Goal: Communication & Community: Answer question/provide support

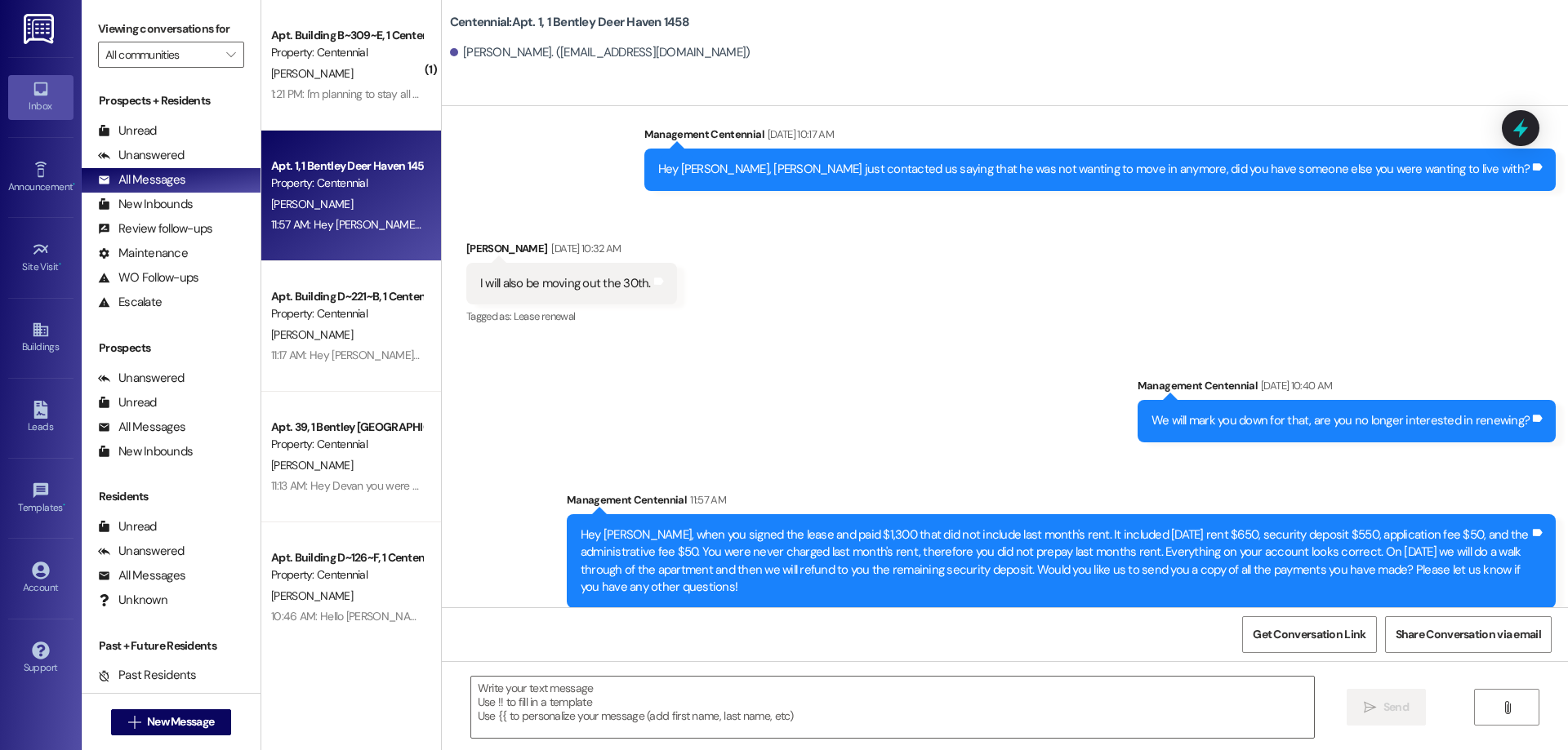
scroll to position [3066, 0]
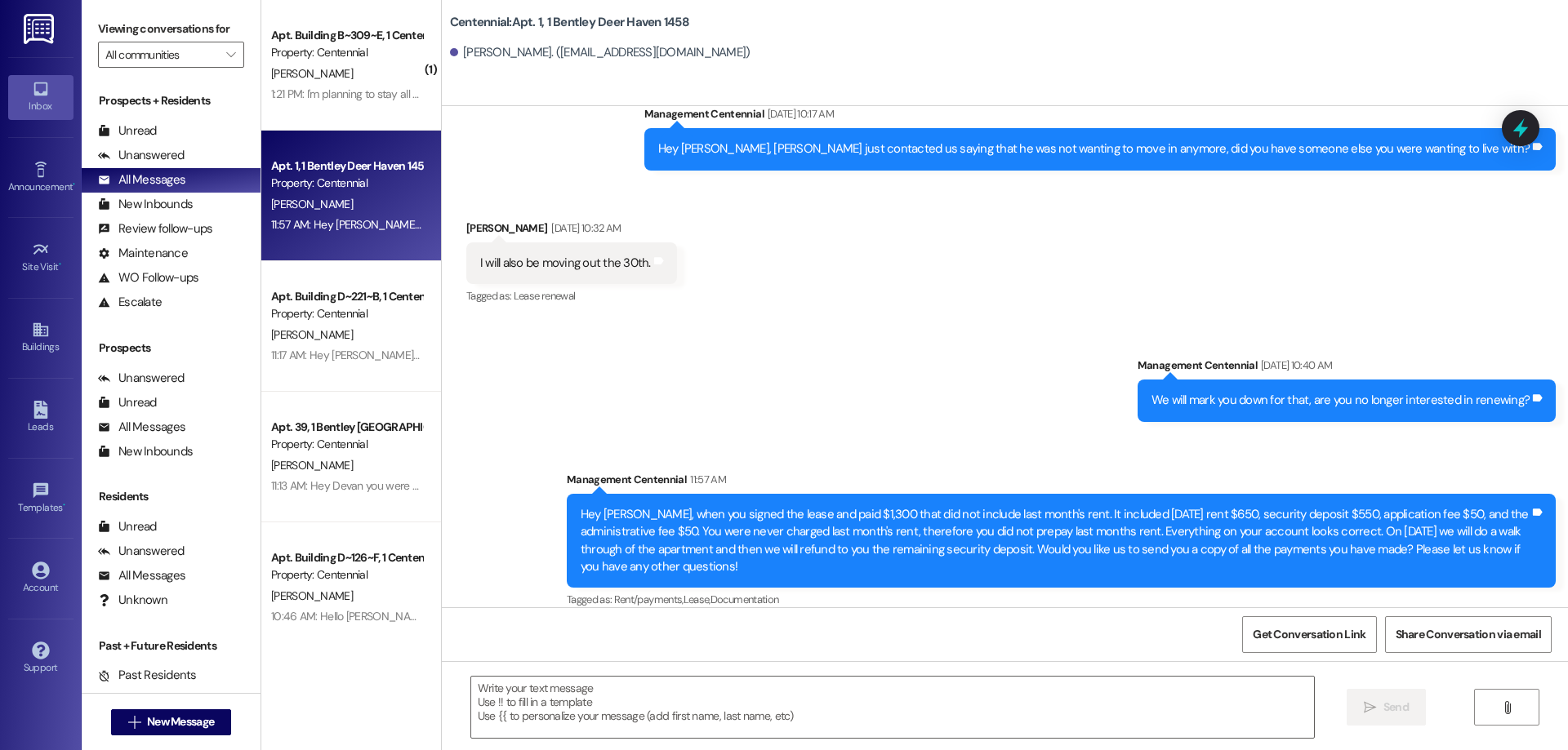
click at [397, 94] on div "1:21 PM: I'm planning to stay all of fall semester and sell it after that. I wi…" at bounding box center [624, 93] width 706 height 14
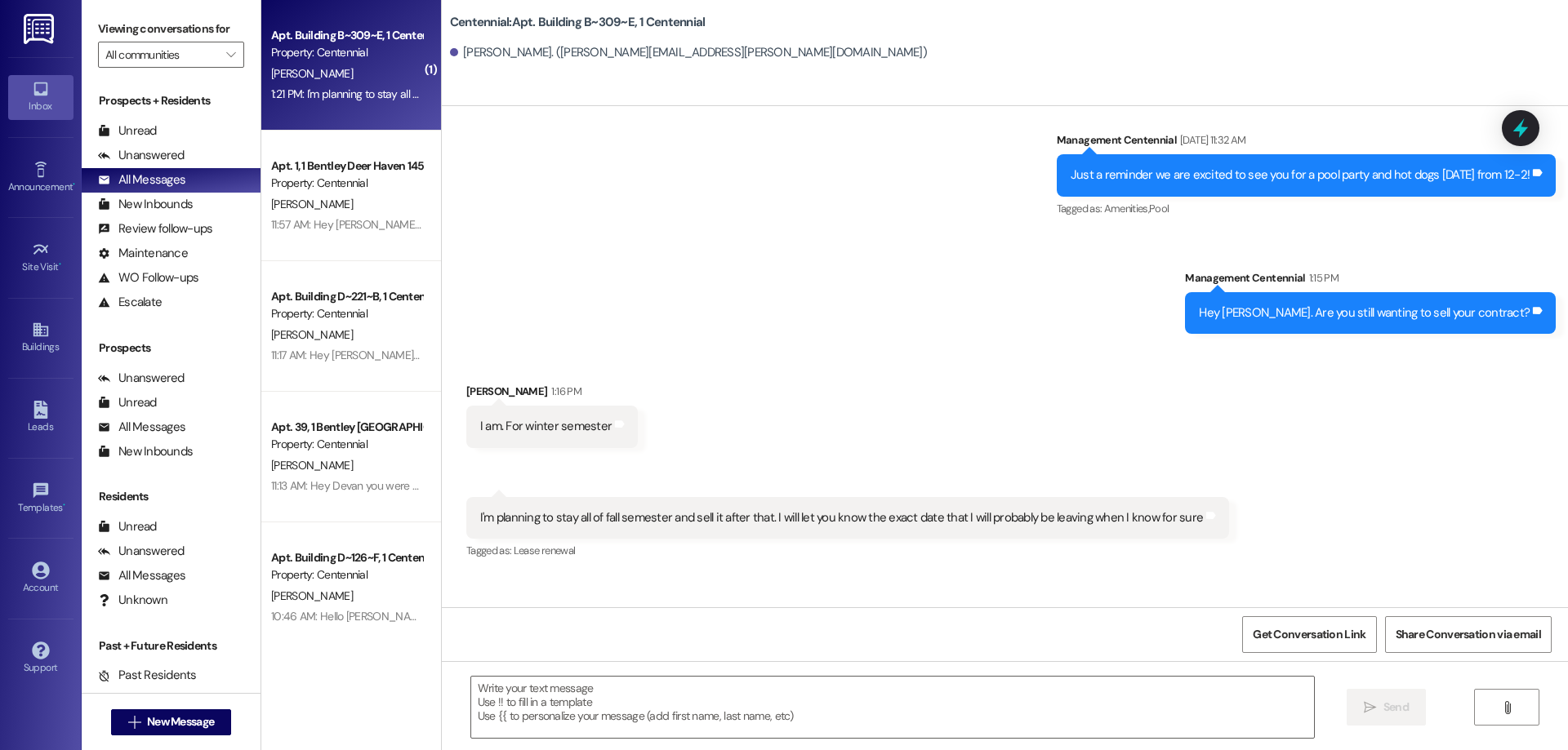
scroll to position [36503, 0]
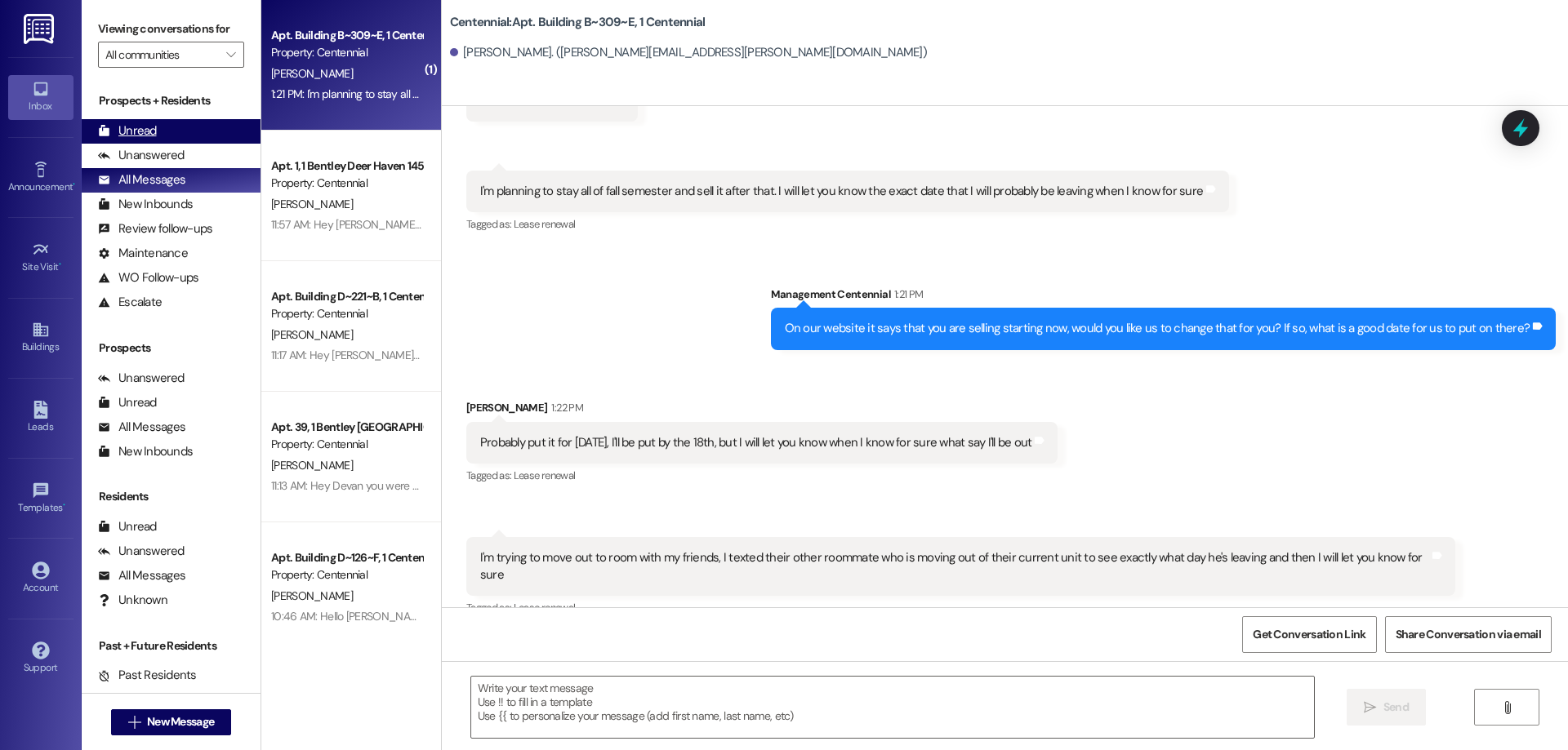
click at [178, 133] on div "Unread (0)" at bounding box center [171, 131] width 178 height 25
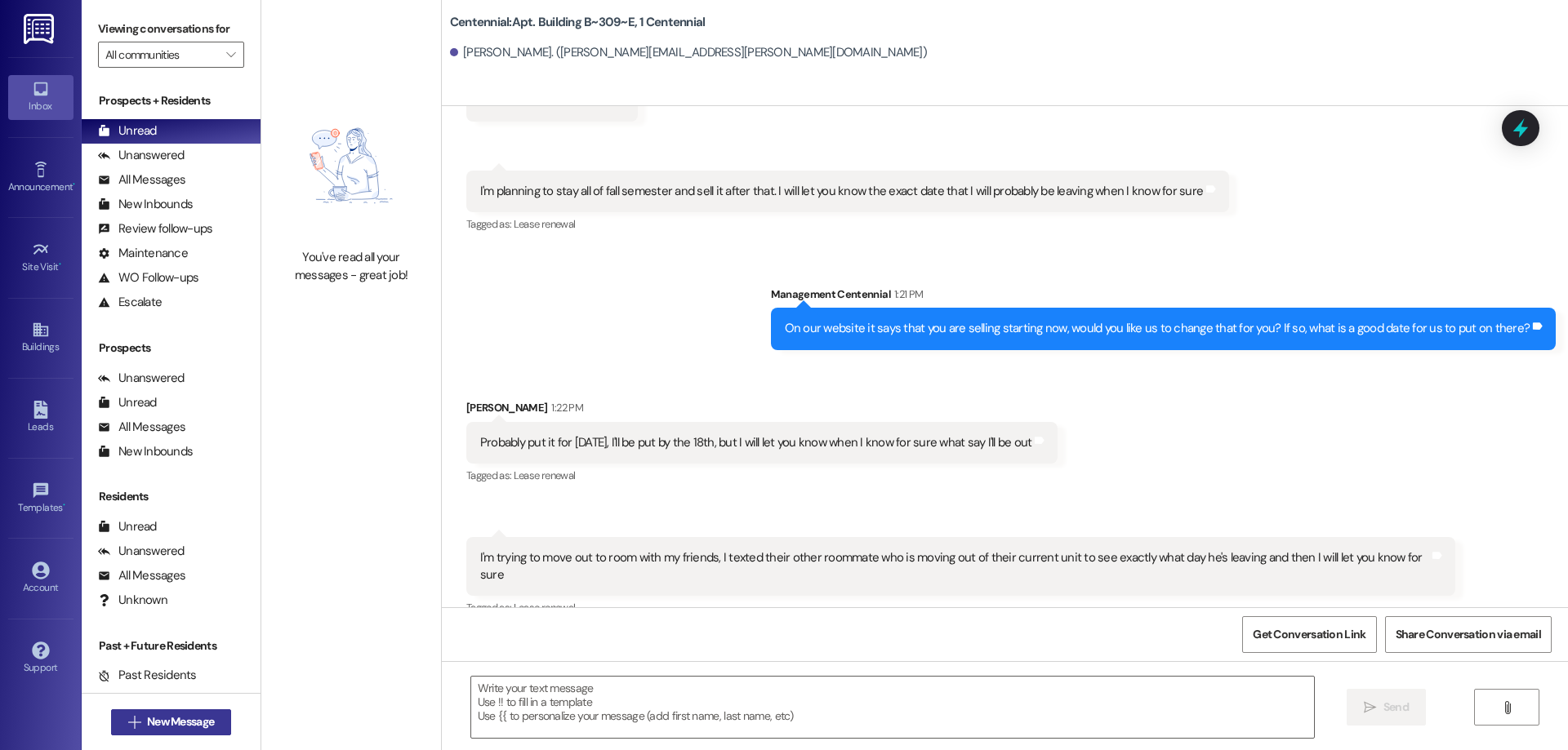
click at [196, 722] on span "New Message" at bounding box center [180, 722] width 67 height 17
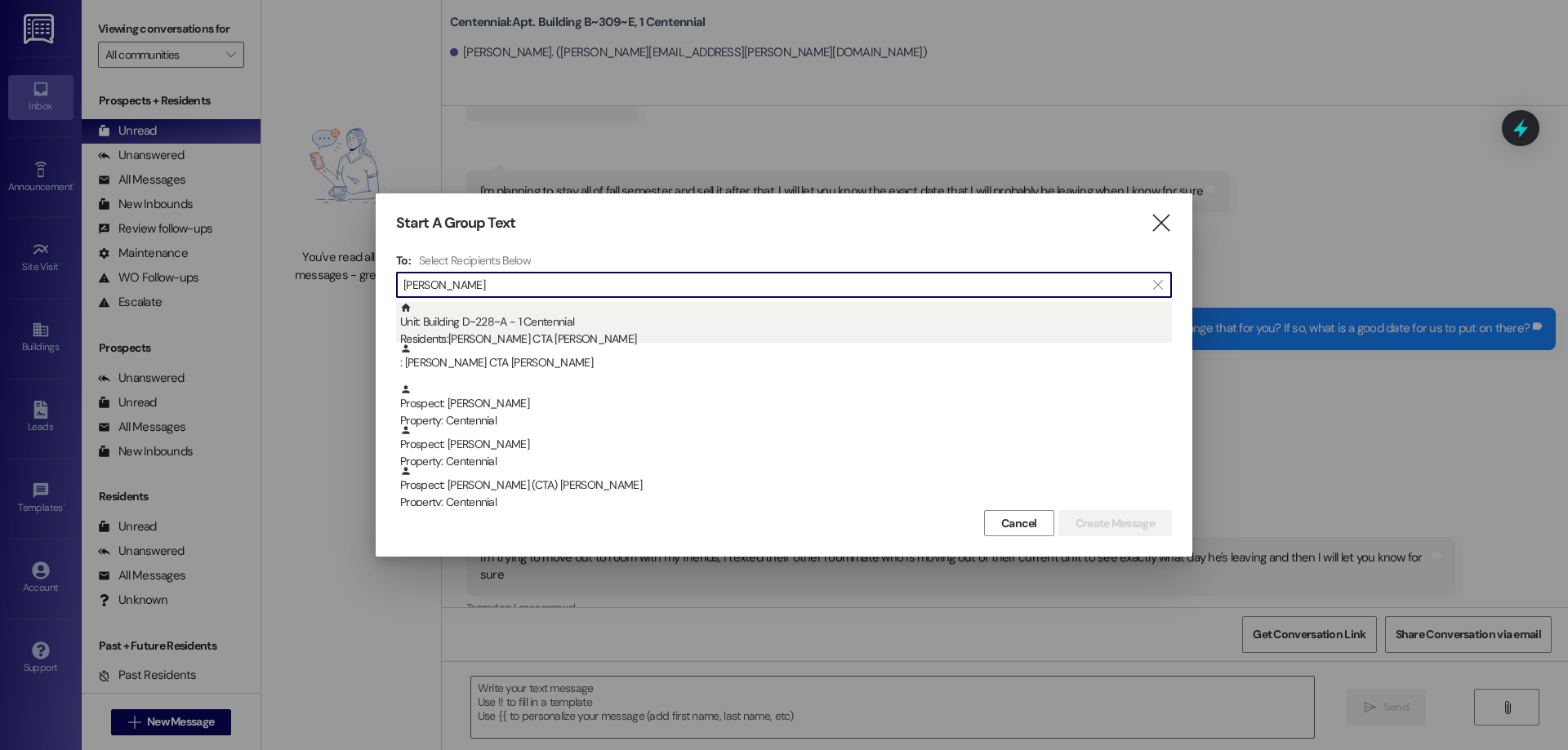
type input "[PERSON_NAME]"
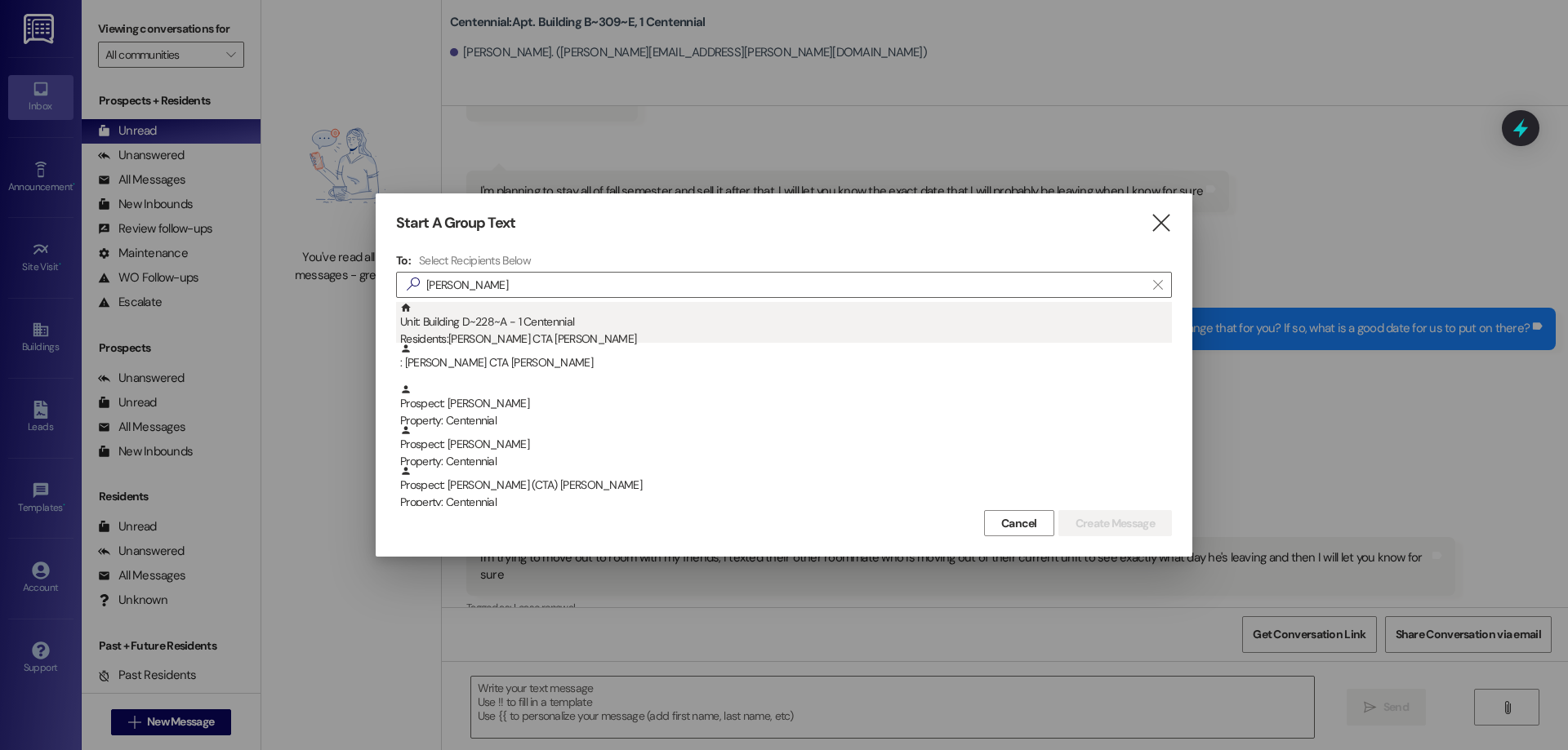
click at [561, 326] on div "Unit: Building D~228~A - 1 Centennial Residents: [PERSON_NAME] CTA [PERSON_NAME]" at bounding box center [786, 325] width 772 height 47
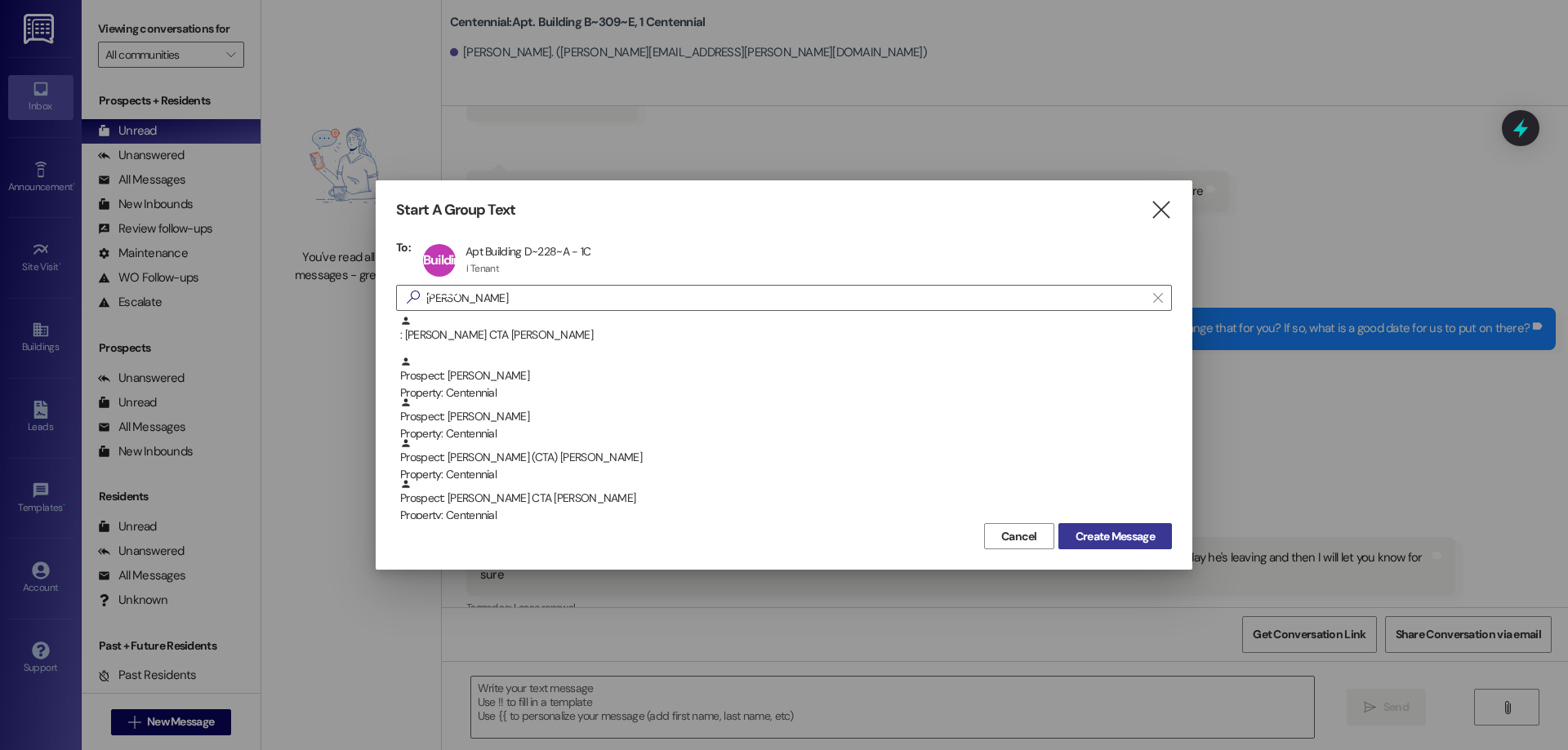
click at [1107, 529] on span "Create Message" at bounding box center [1114, 537] width 79 height 17
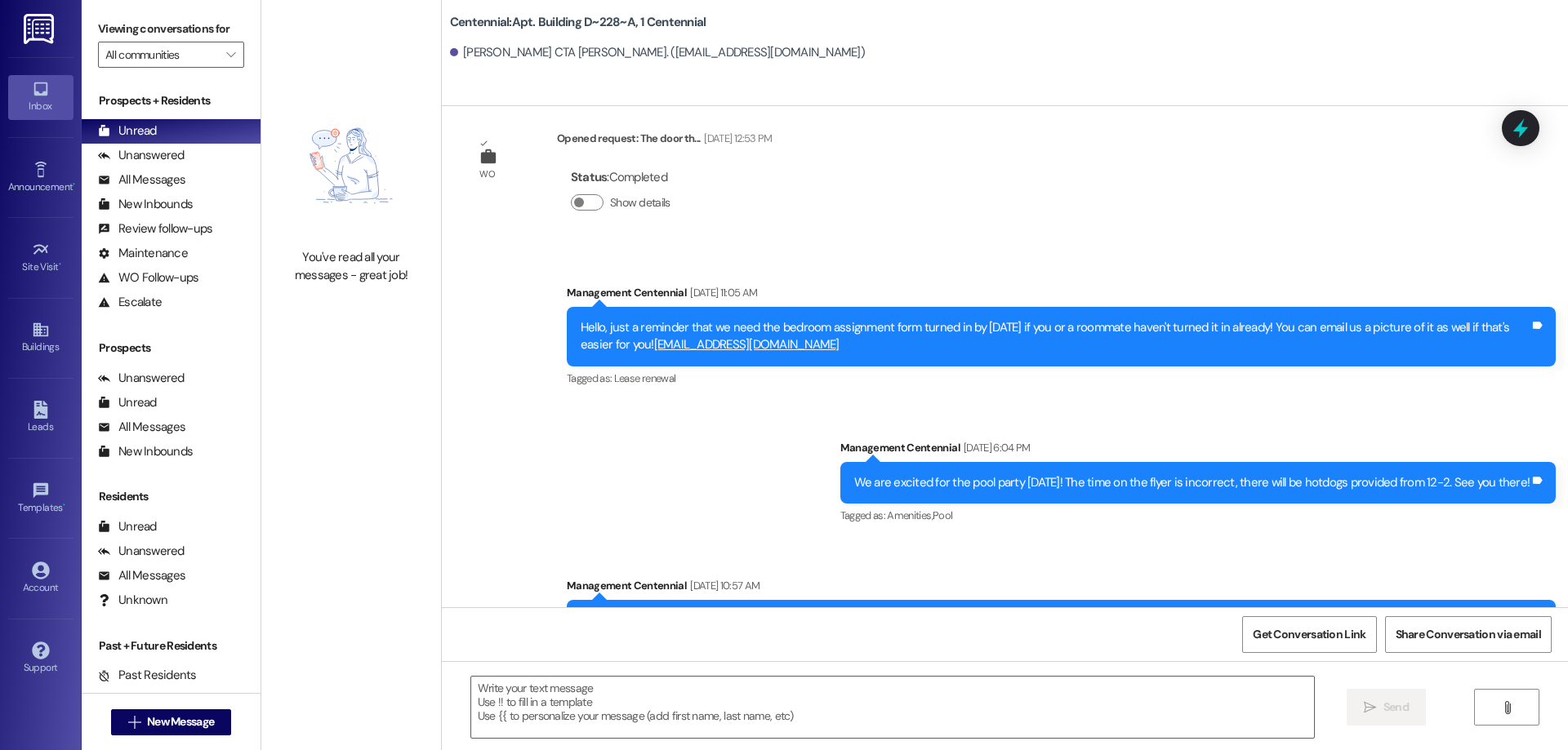
scroll to position [6486, 0]
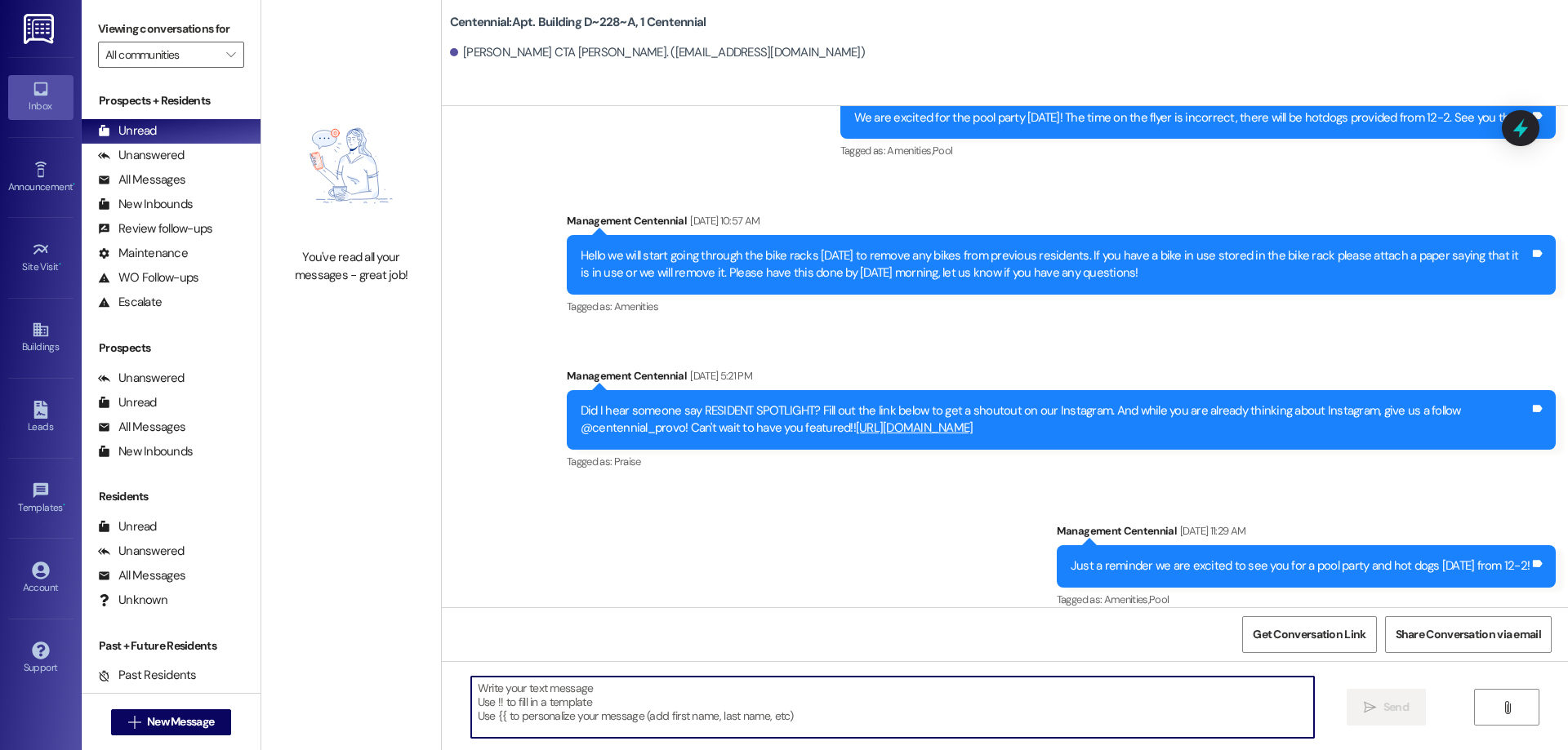
click at [699, 713] on textarea at bounding box center [892, 708] width 843 height 61
type textarea "h"
click at [641, 689] on textarea "Hey [PERSON_NAME] just to let you know we will" at bounding box center [892, 708] width 843 height 61
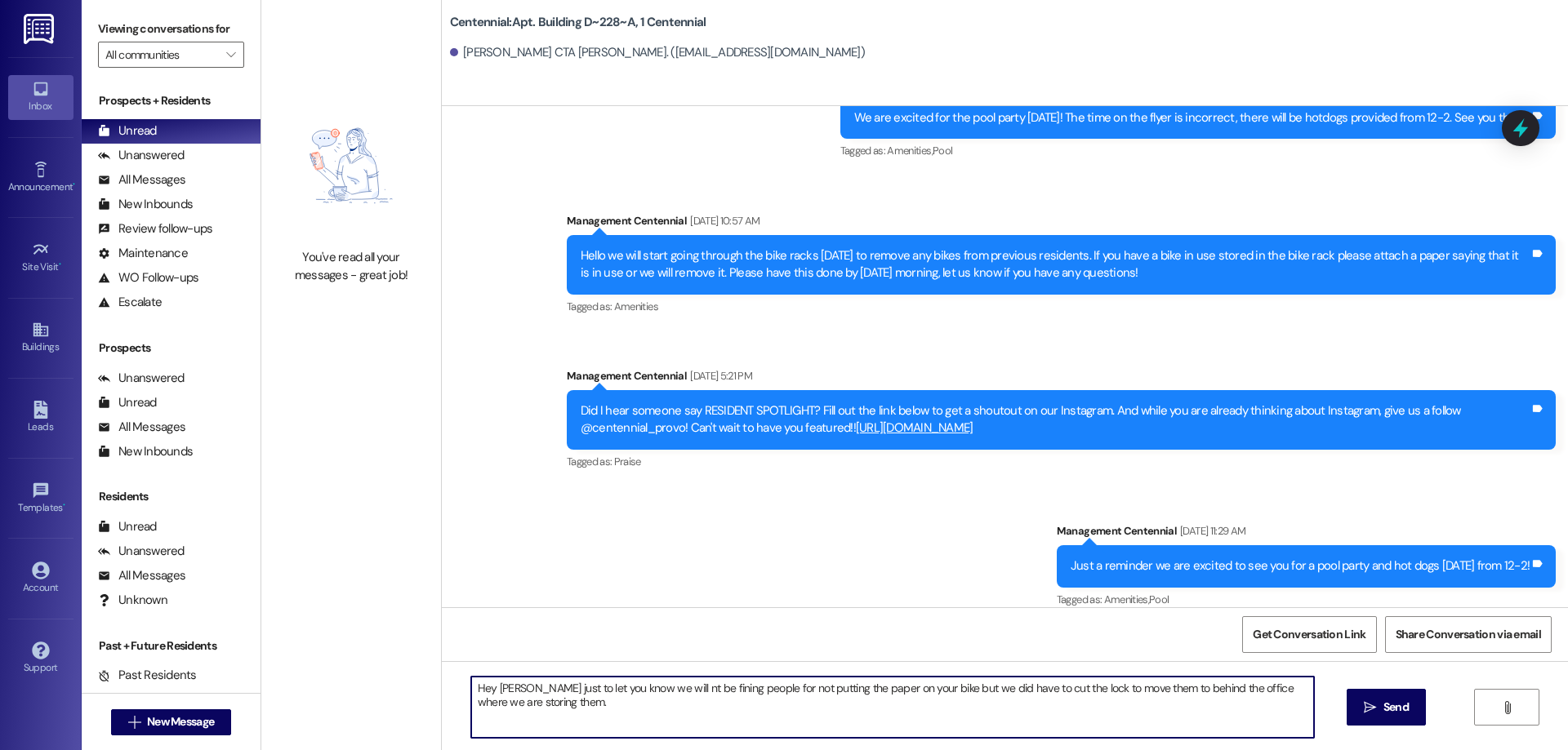
click at [635, 703] on textarea "Hey [PERSON_NAME] just to let you know we will nt be fining people for not putt…" at bounding box center [892, 708] width 843 height 61
click at [643, 686] on textarea "Hey [PERSON_NAME] just to let you know we will nt be fining people for not putt…" at bounding box center [892, 708] width 843 height 61
type textarea "Hey [PERSON_NAME] just to let you know we will not be fining people for not put…"
click at [1408, 699] on span "Send" at bounding box center [1395, 707] width 31 height 17
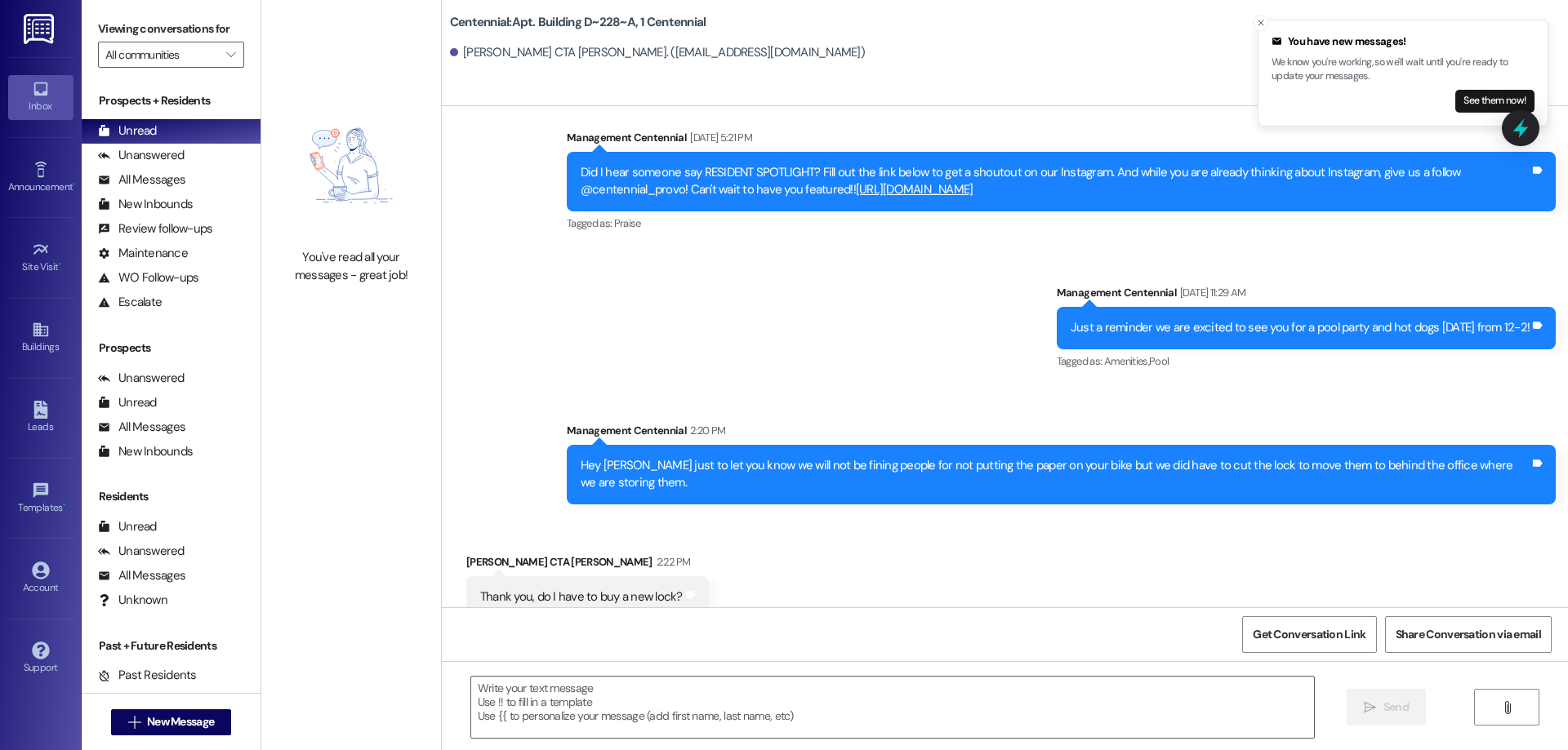
scroll to position [6730, 0]
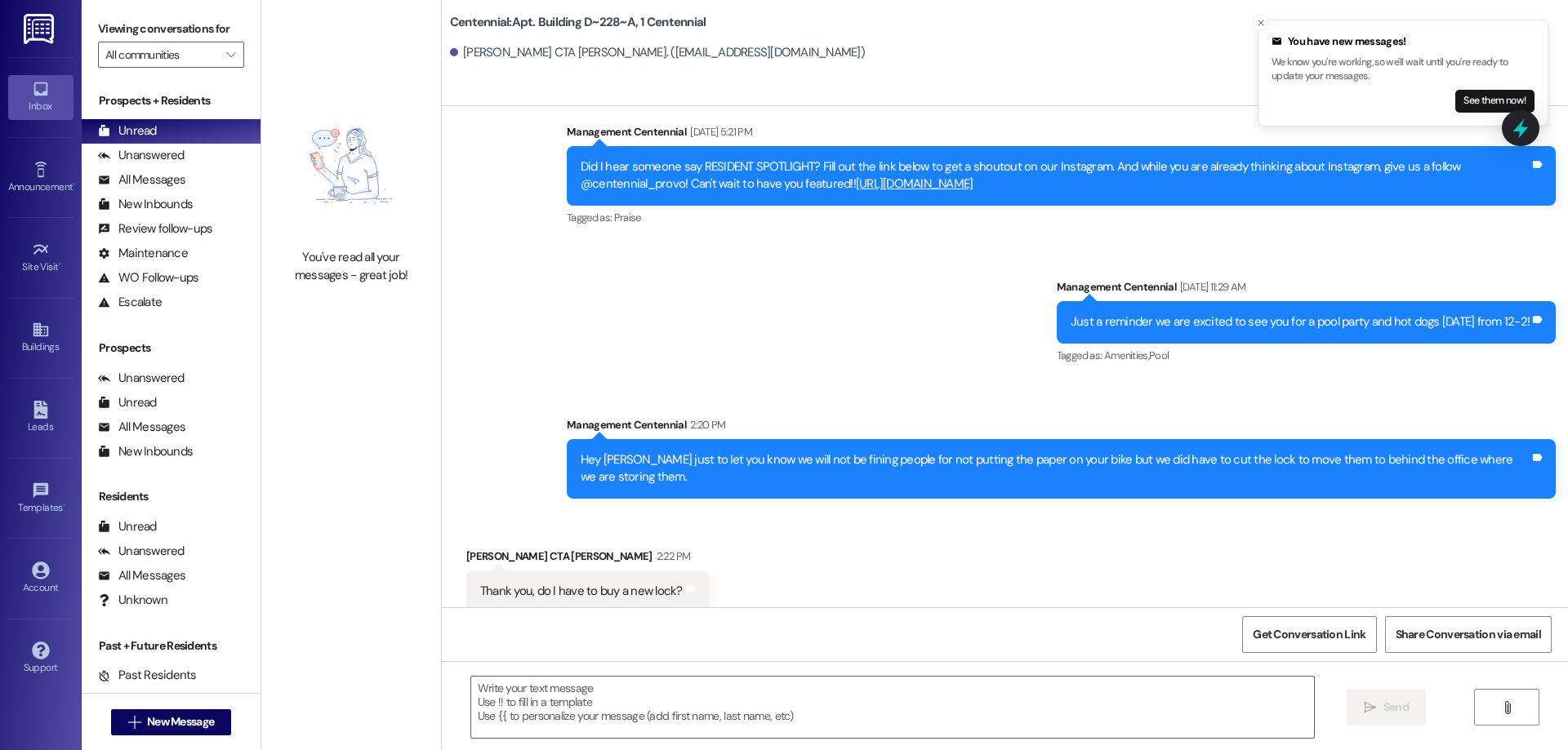
drag, startPoint x: 788, startPoint y: 552, endPoint x: 778, endPoint y: 553, distance: 10.0
click at [787, 552] on div "Received via SMS [PERSON_NAME] CTA [PERSON_NAME] 2:22 PM Thank you, do I have t…" at bounding box center [1005, 567] width 1126 height 114
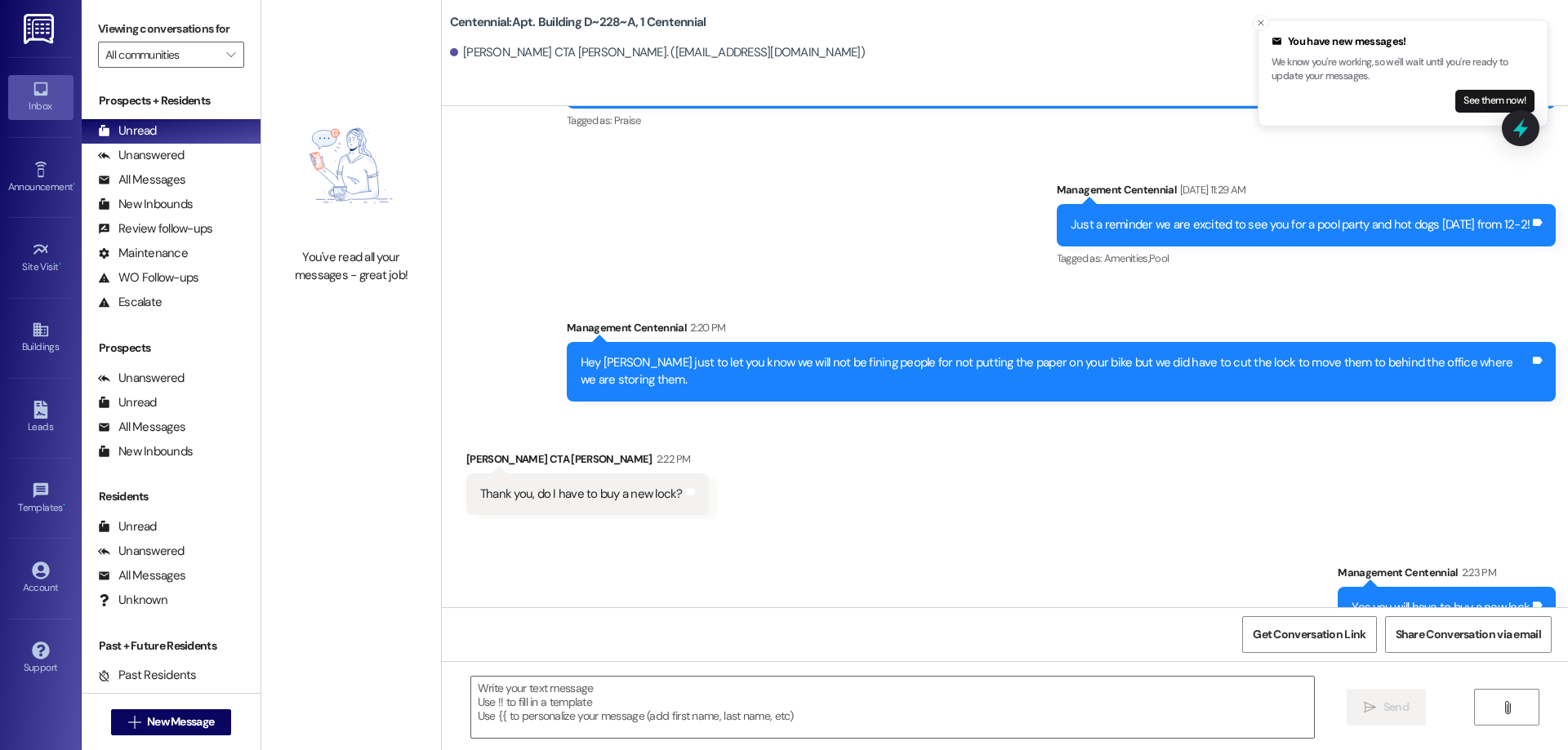
scroll to position [6844, 0]
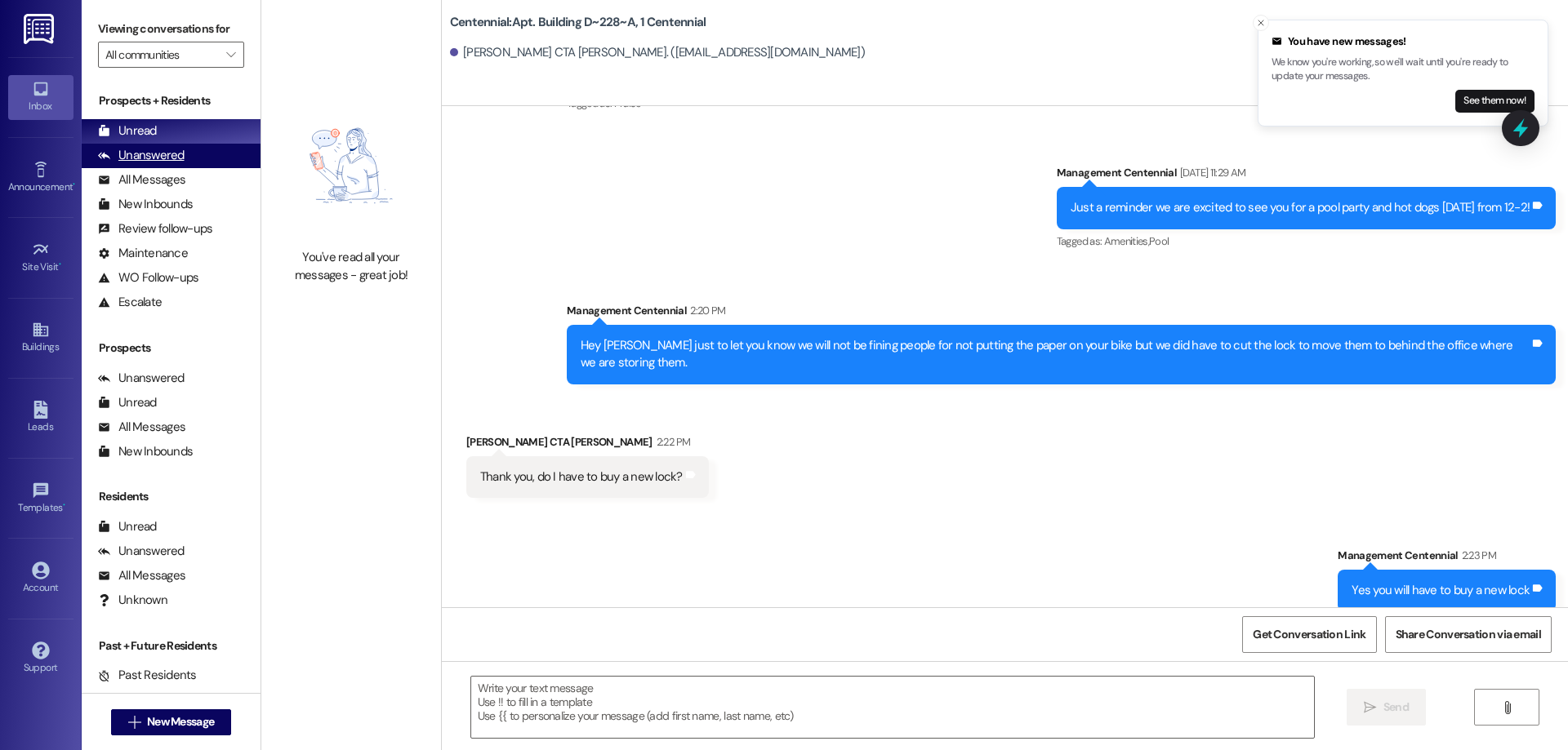
click at [159, 150] on div "Unanswered" at bounding box center [141, 155] width 87 height 17
click at [161, 134] on div "Unread (0)" at bounding box center [171, 131] width 178 height 25
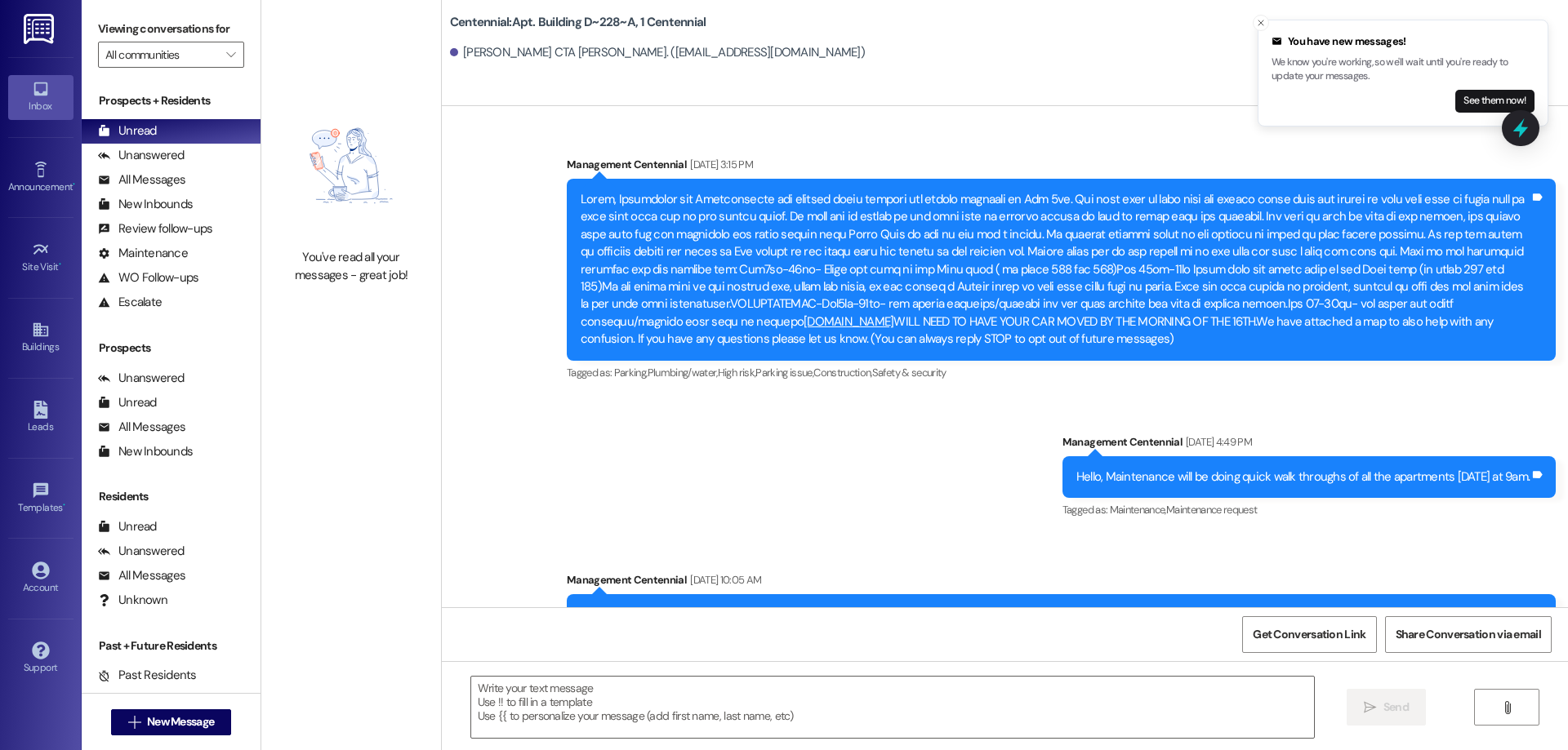
scroll to position [6757, 0]
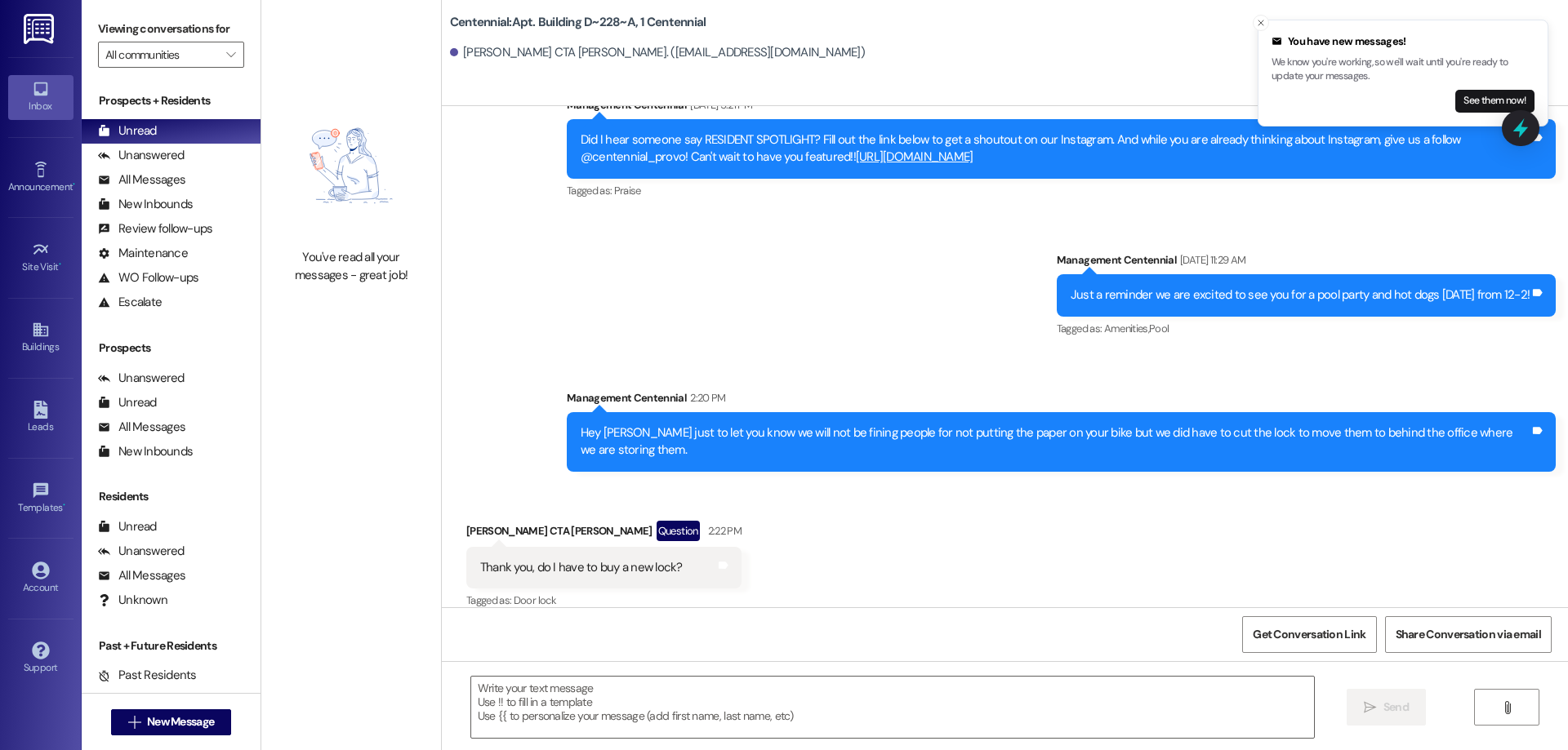
click at [1478, 105] on button "See them now!" at bounding box center [1494, 101] width 79 height 23
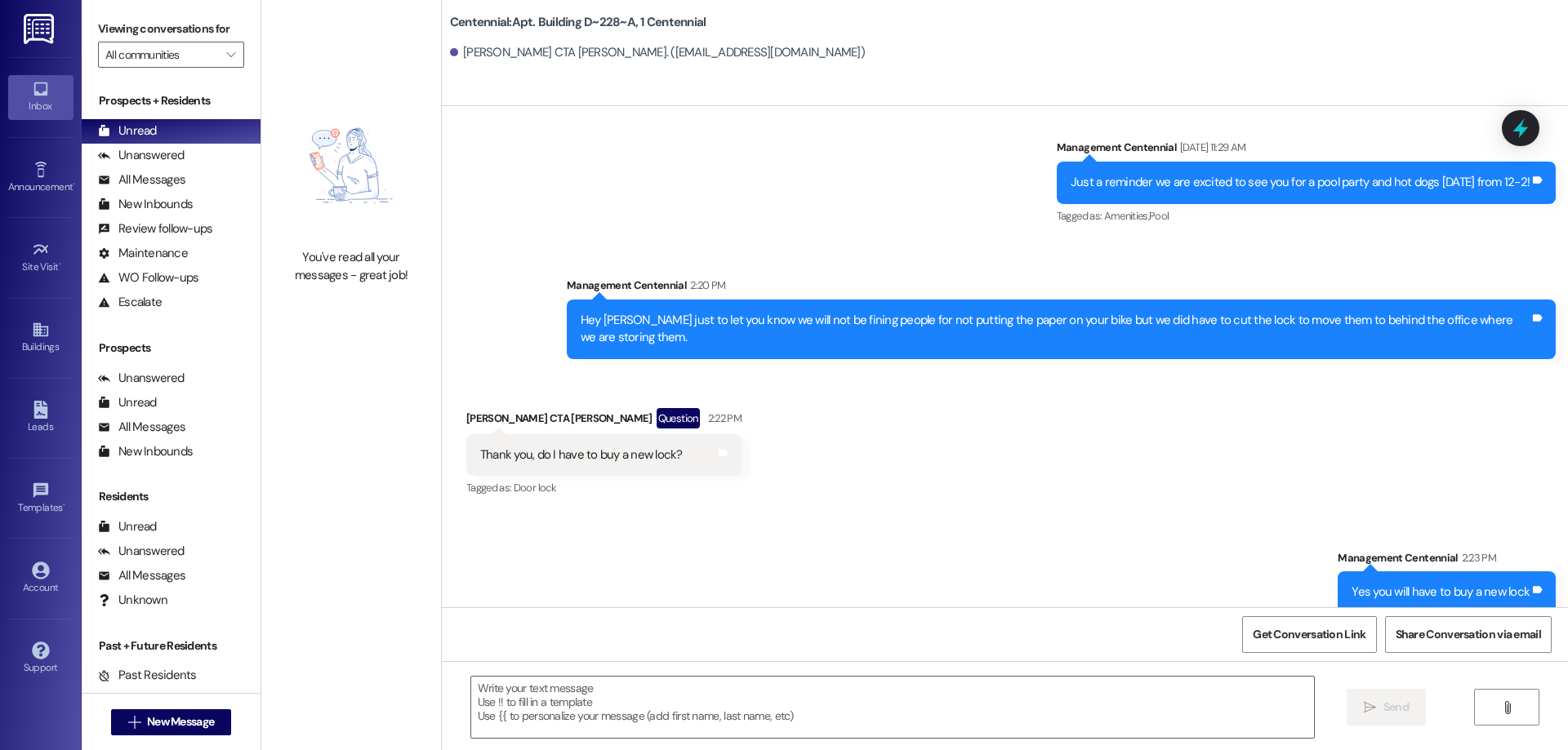
scroll to position [6871, 0]
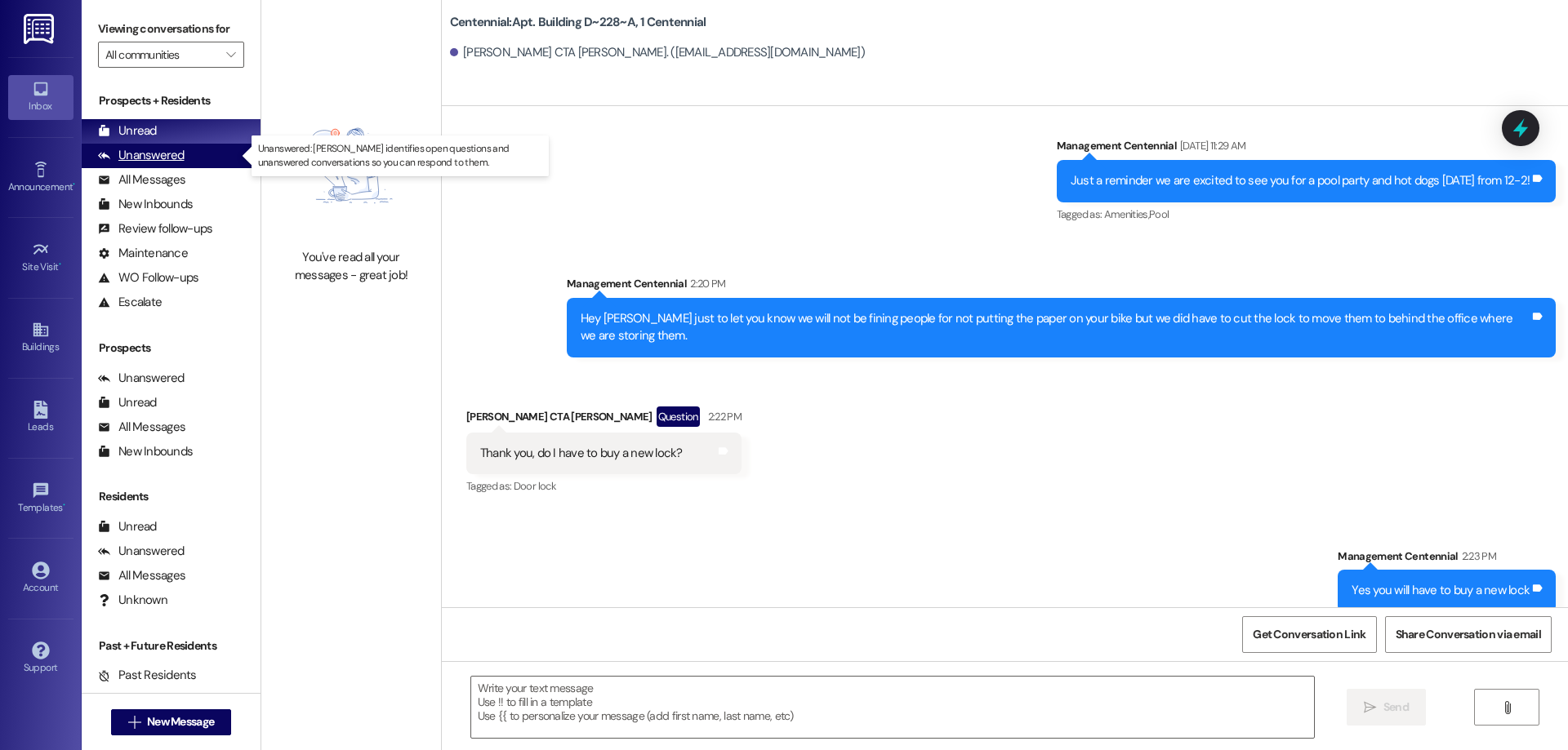
click at [158, 149] on div "Unanswered" at bounding box center [141, 155] width 87 height 17
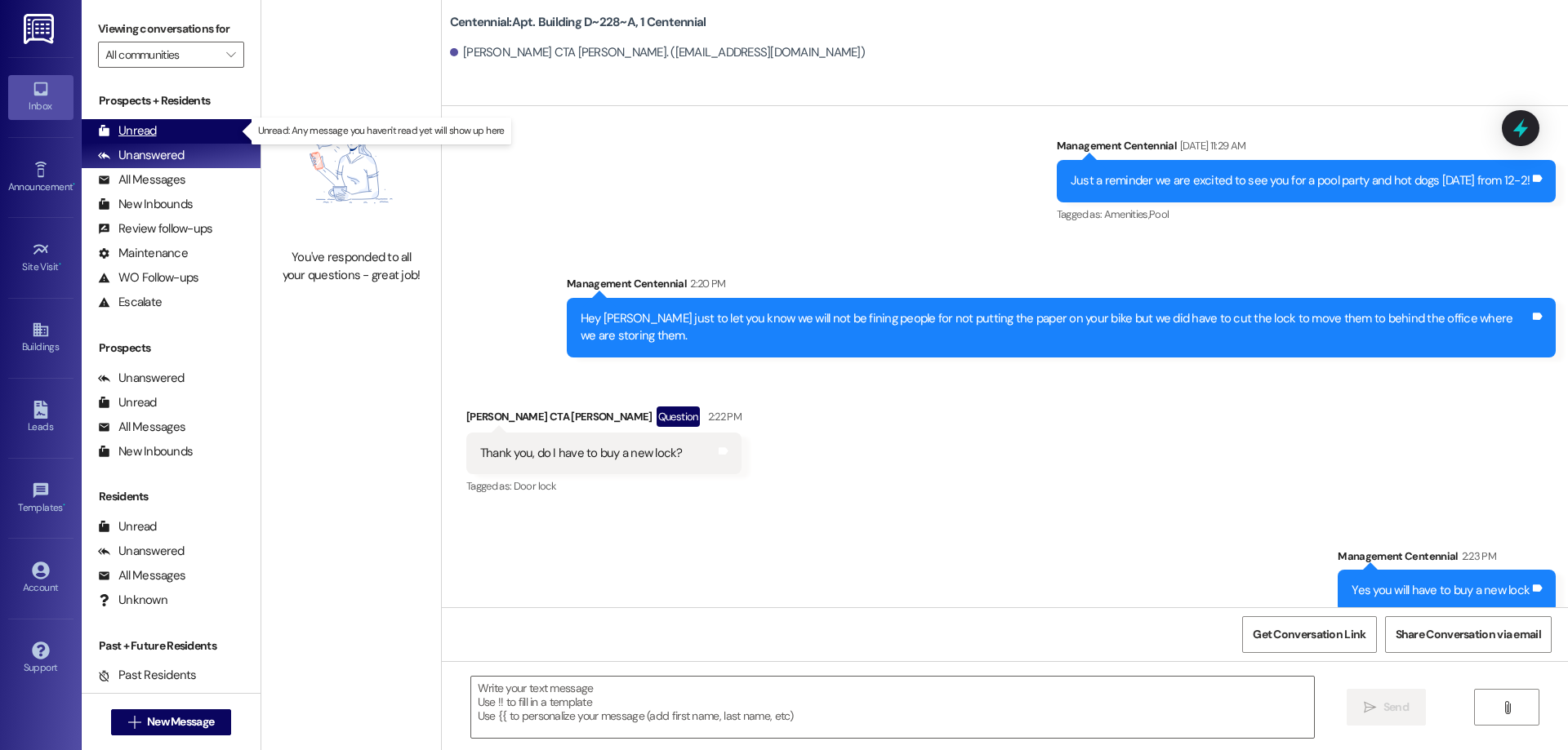
click at [159, 133] on div "Unread (0)" at bounding box center [171, 131] width 178 height 25
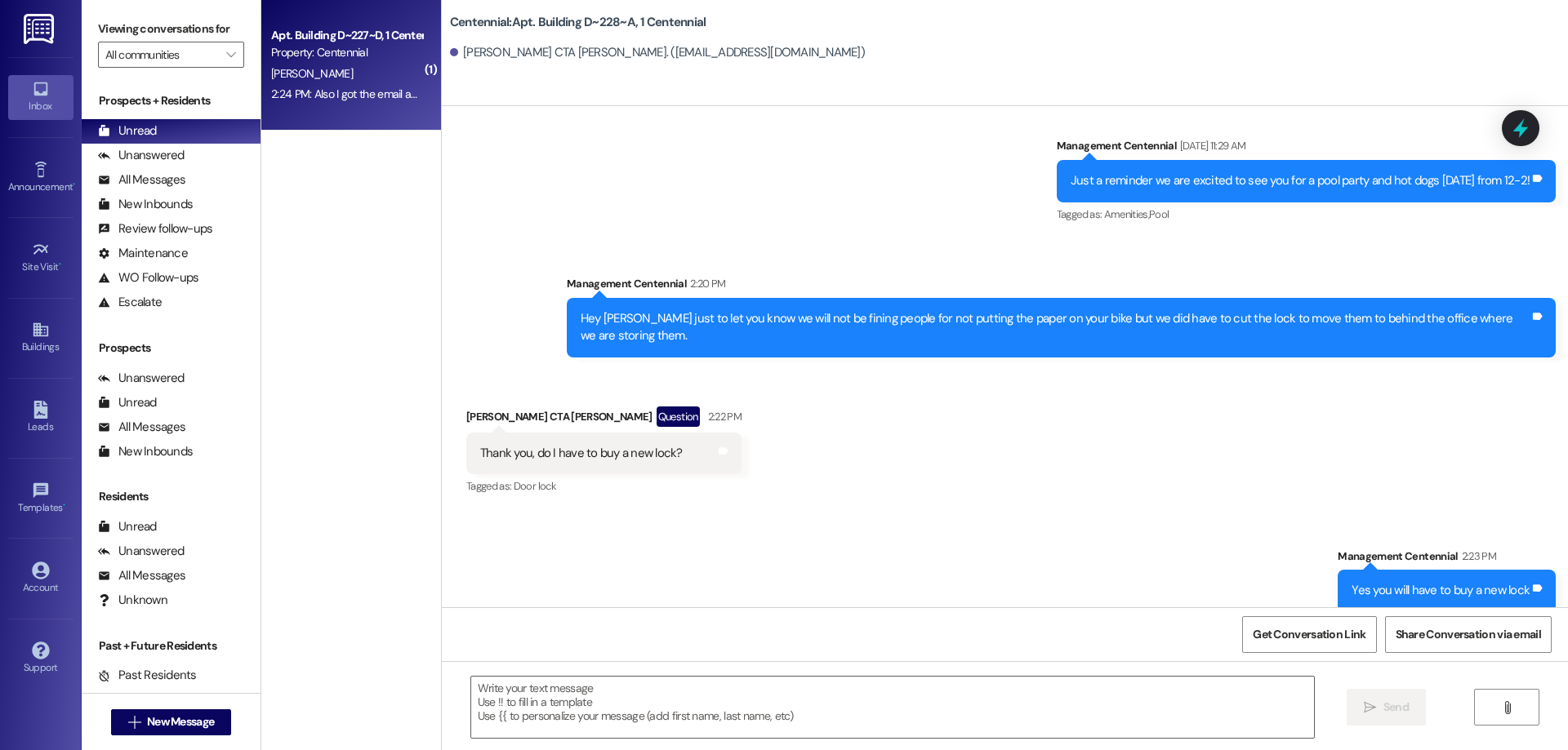
click at [301, 89] on div "2:24 PM: Also I got the email about bike papers. I got one with my last contrac…" at bounding box center [575, 93] width 608 height 14
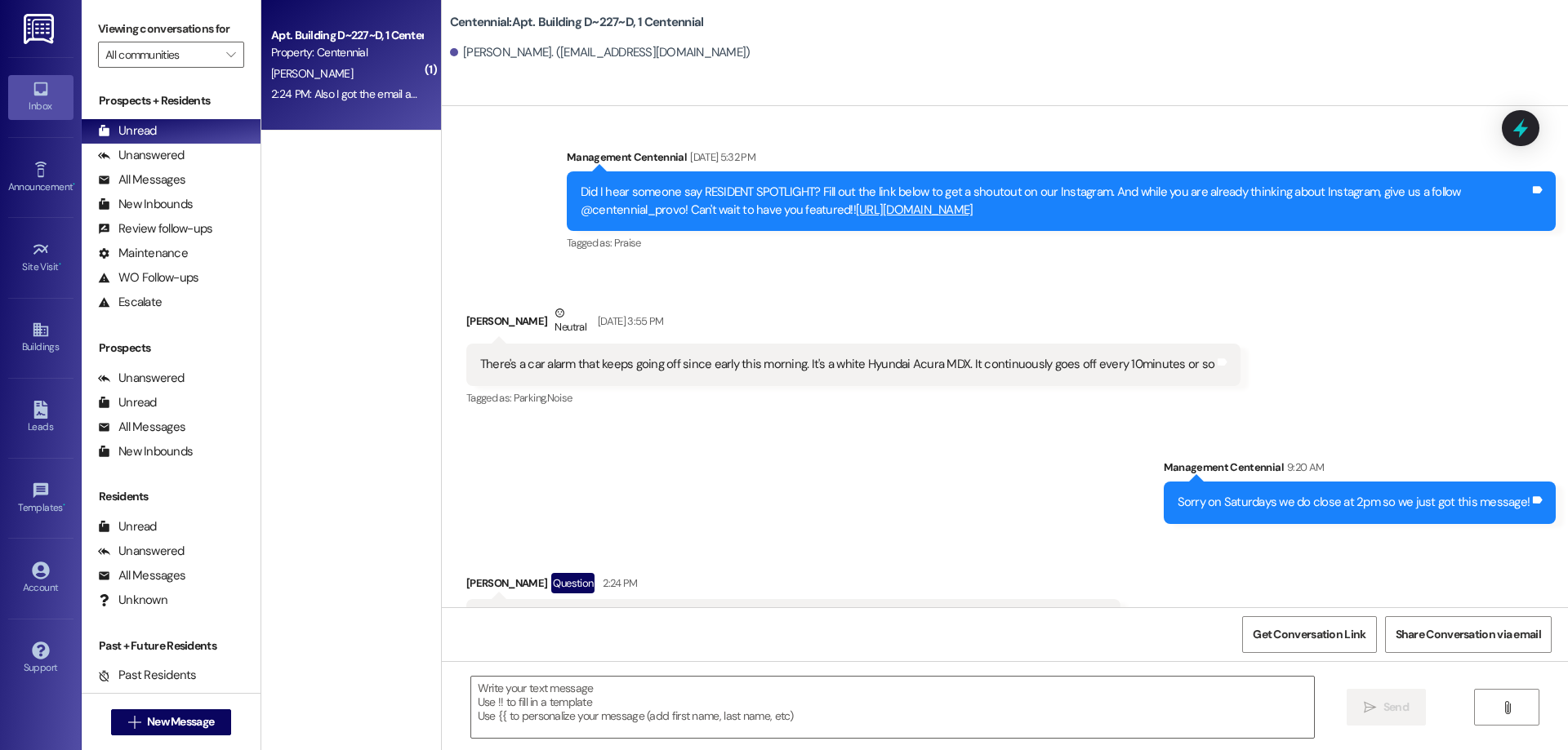
scroll to position [16030, 0]
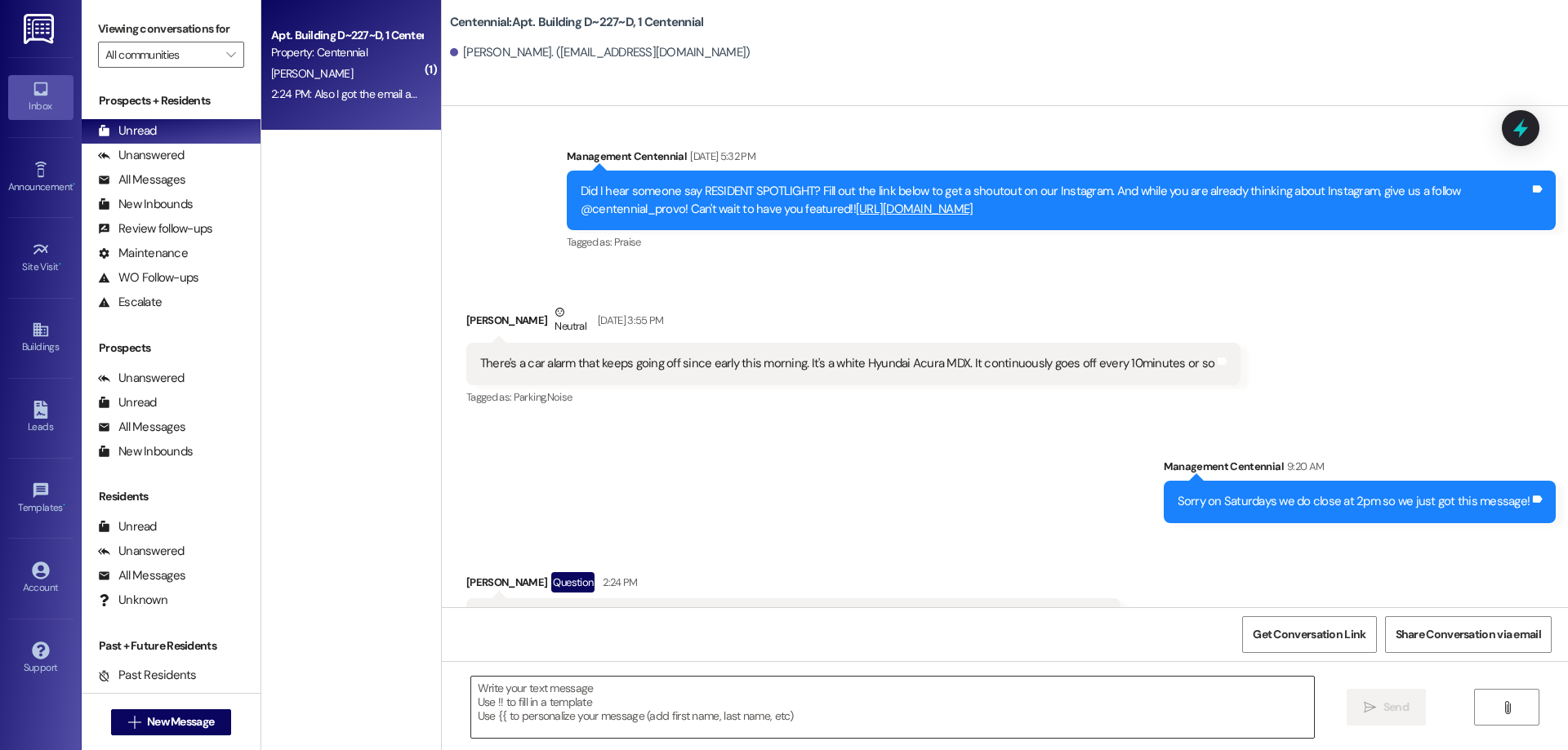
click at [517, 719] on textarea at bounding box center [892, 708] width 843 height 61
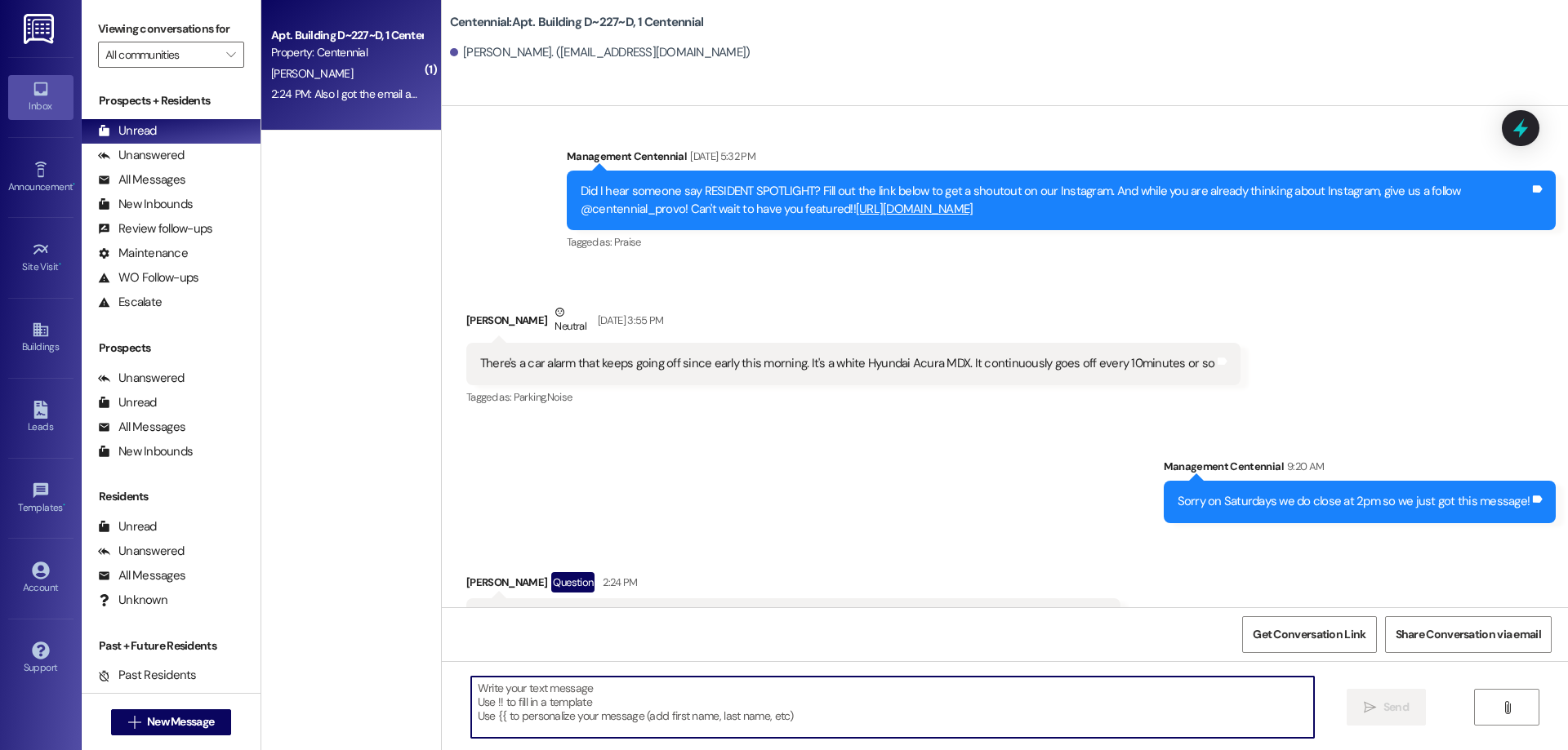
type textarea "T"
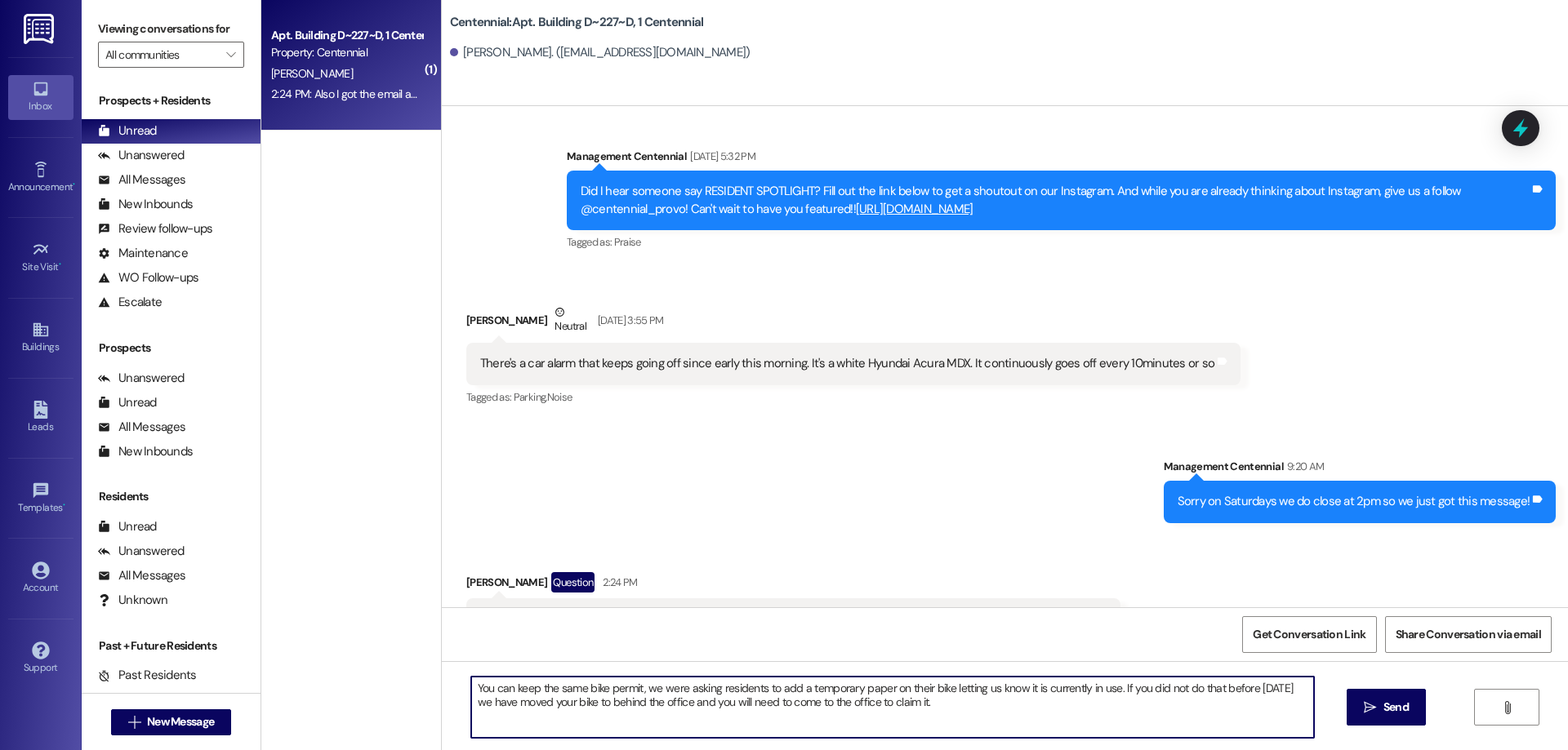
click at [937, 703] on textarea "You can keep the same bike permit, we were asking residents to add a temporary …" at bounding box center [892, 708] width 843 height 61
type textarea "You can keep the same bike permit, we were asking residents to add a temporary …"
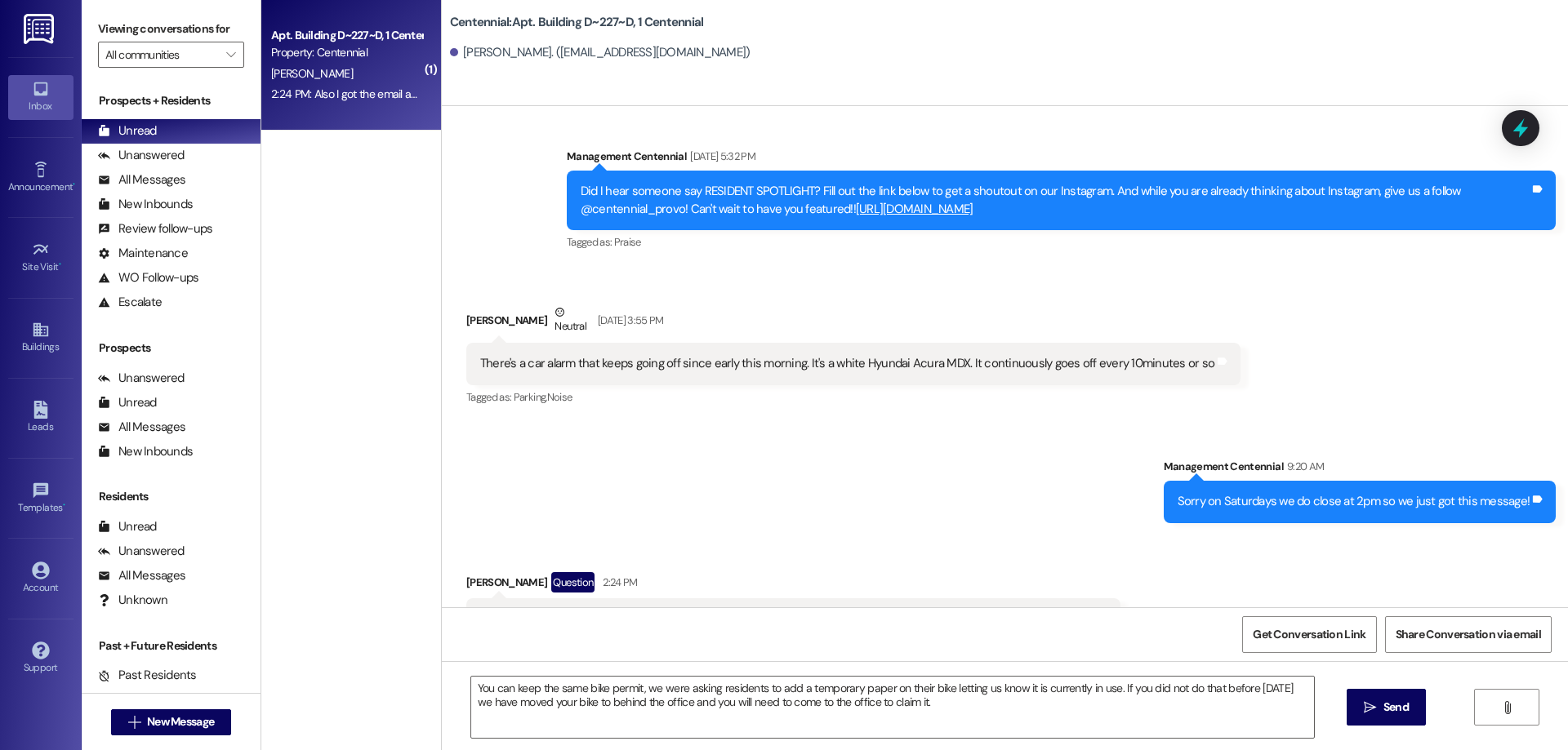
drag, startPoint x: 1361, startPoint y: 702, endPoint x: 1324, endPoint y: 612, distance: 97.3
click at [1361, 702] on span " Send" at bounding box center [1386, 707] width 52 height 17
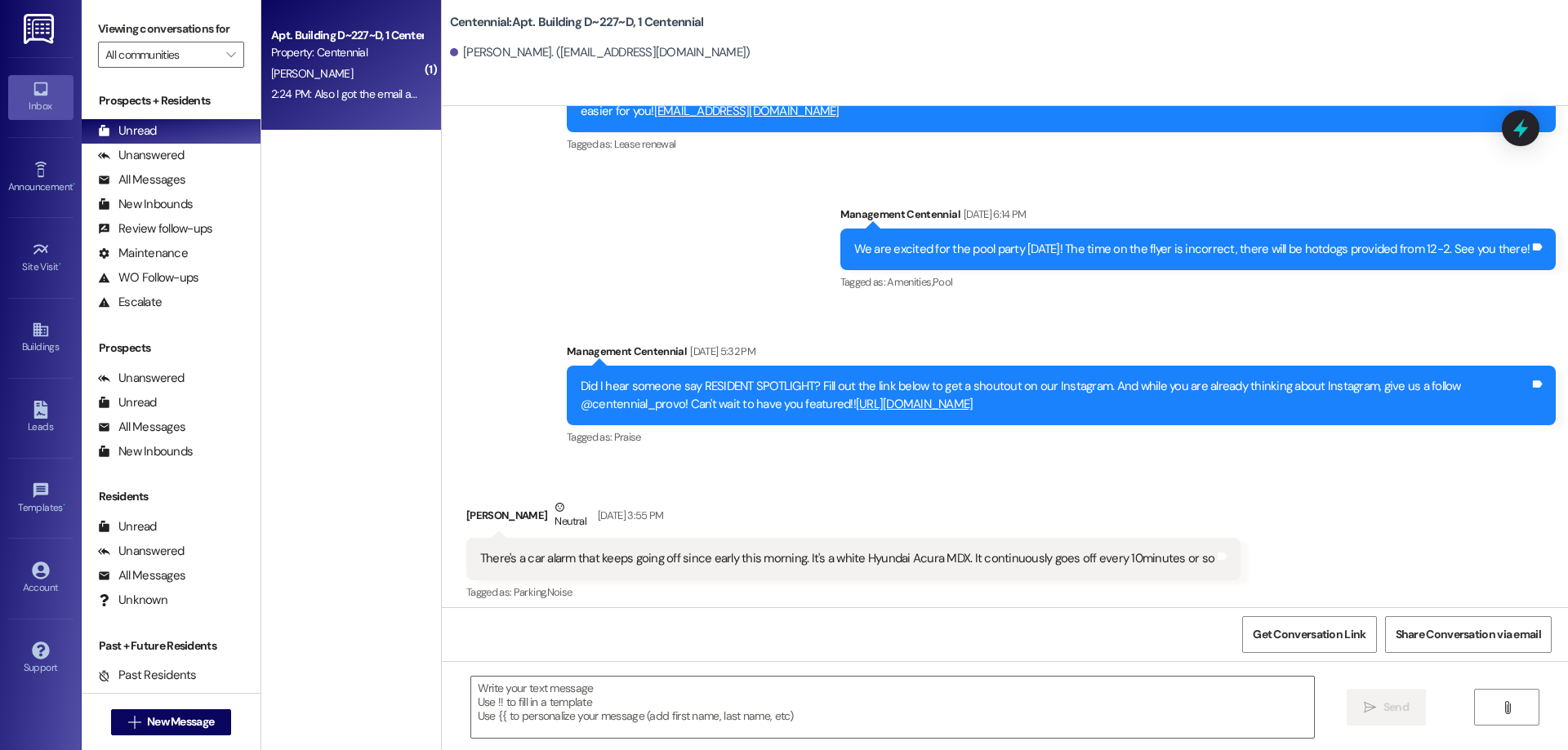
scroll to position [16162, 0]
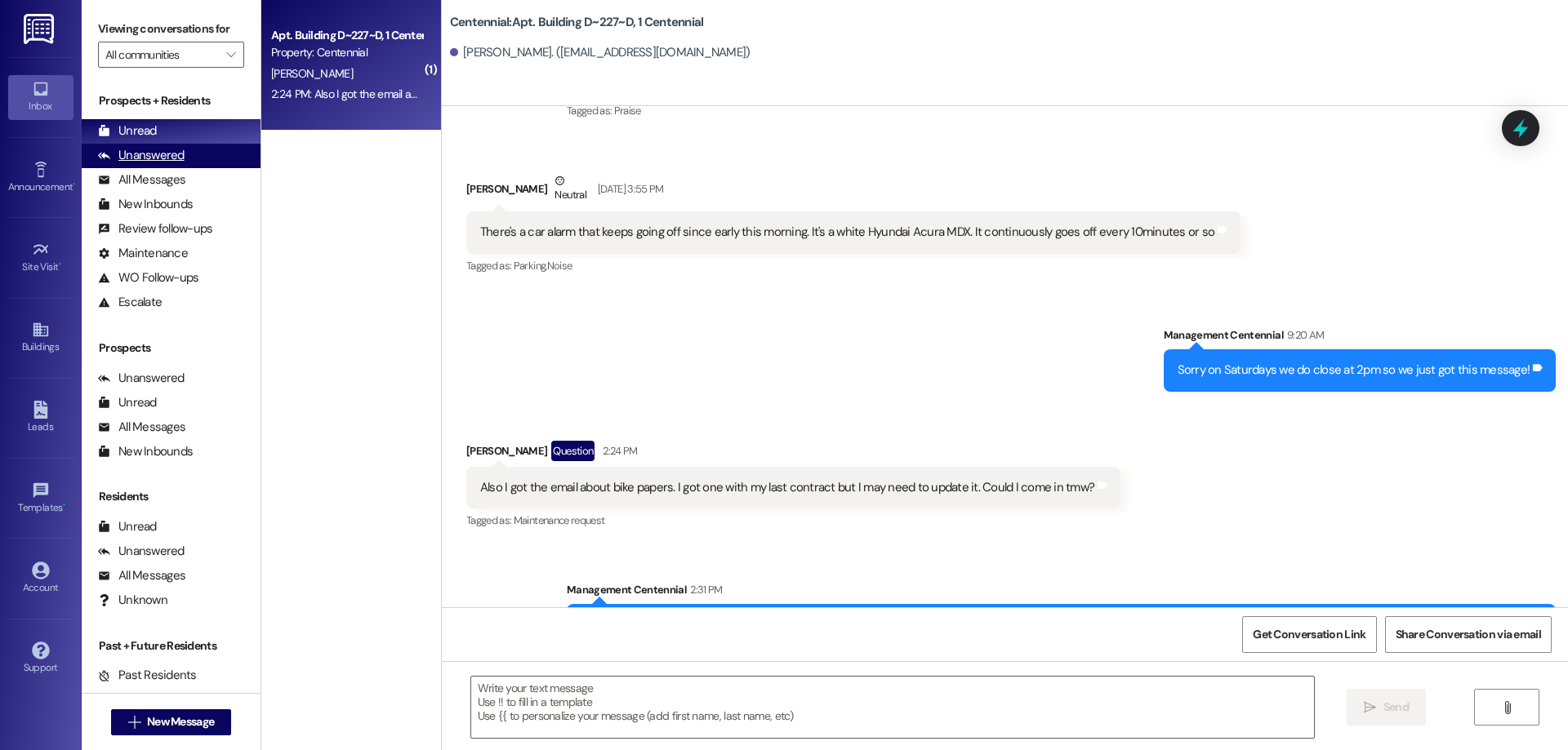
click at [166, 149] on div "Unanswered" at bounding box center [141, 155] width 87 height 17
click at [166, 130] on div "Unread (0)" at bounding box center [171, 131] width 178 height 25
click at [342, 64] on div "[PERSON_NAME]" at bounding box center [347, 74] width 155 height 20
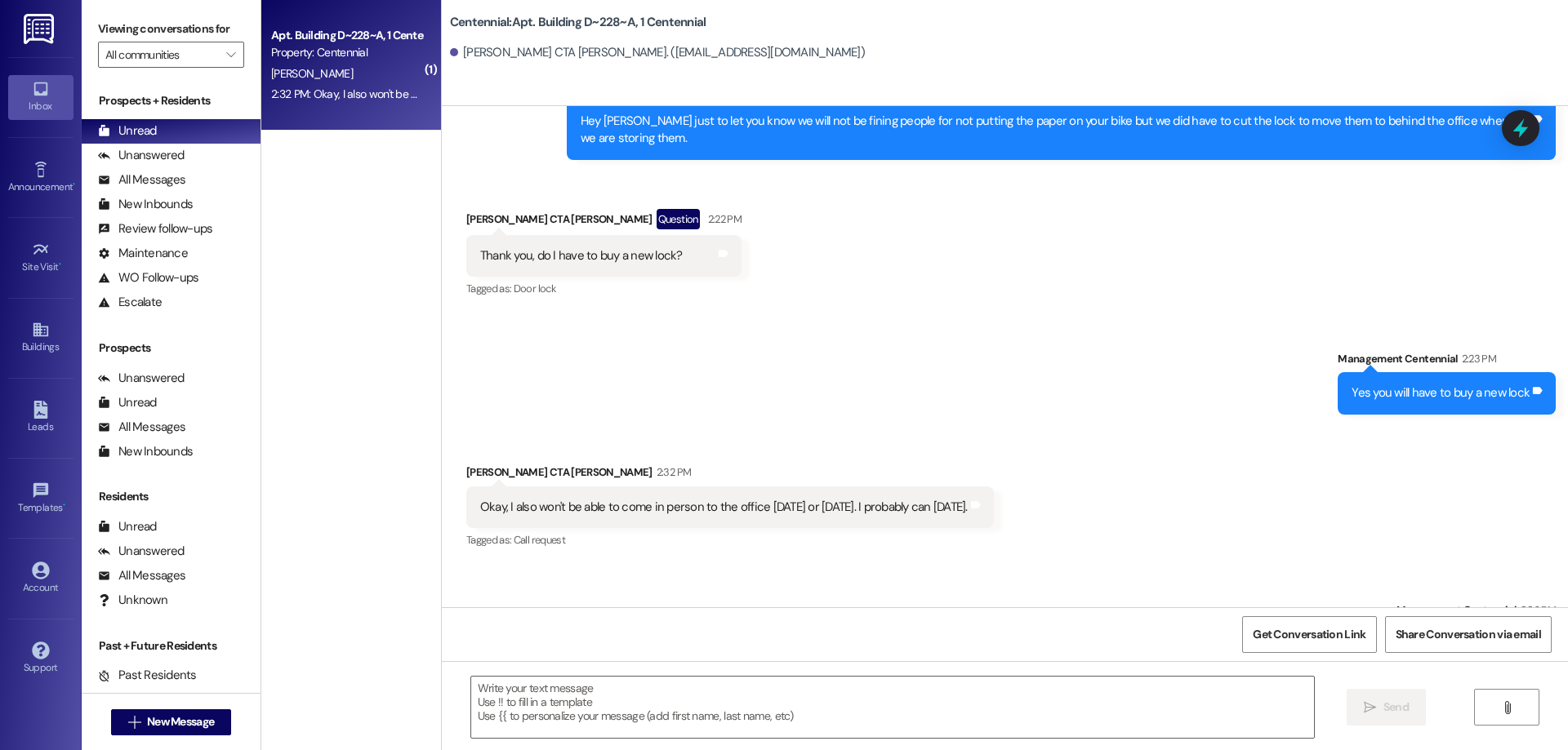
scroll to position [7123, 0]
